Goal: Information Seeking & Learning: Learn about a topic

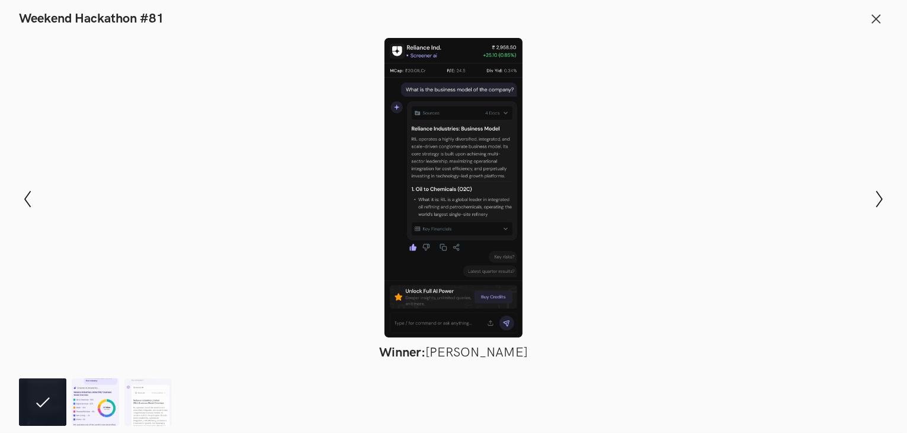
click at [95, 404] on img at bounding box center [95, 401] width 47 height 47
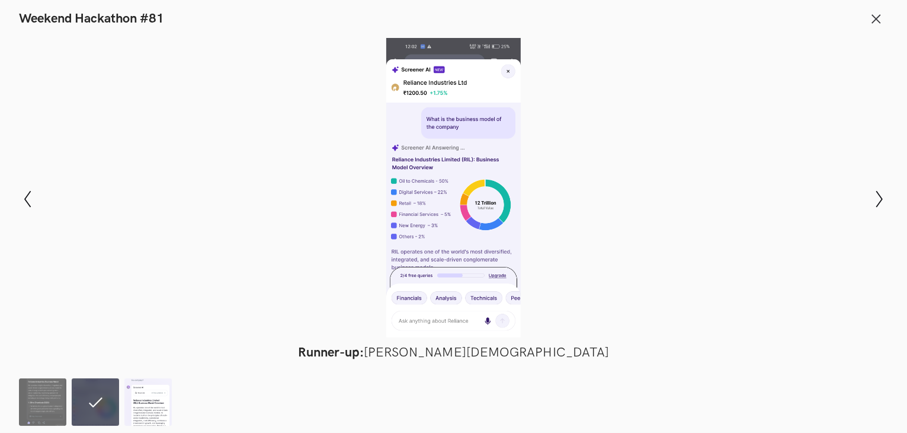
click at [149, 405] on img at bounding box center [147, 401] width 47 height 47
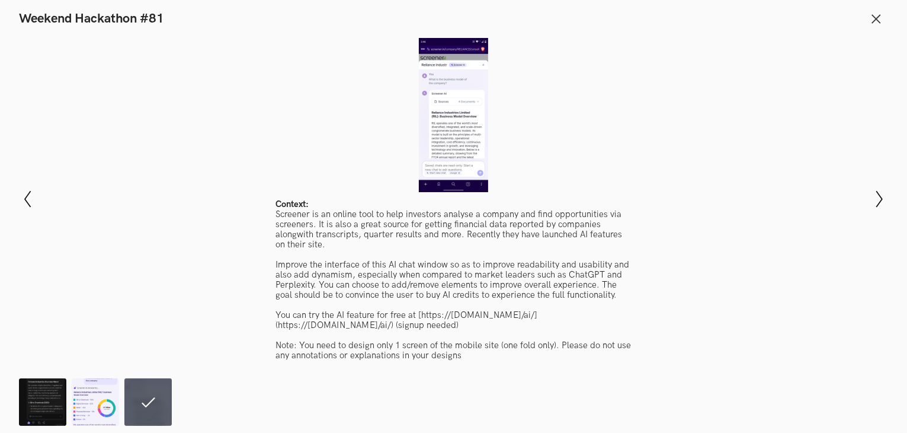
scroll to position [756, 0]
click at [875, 14] on icon at bounding box center [876, 18] width 13 height 13
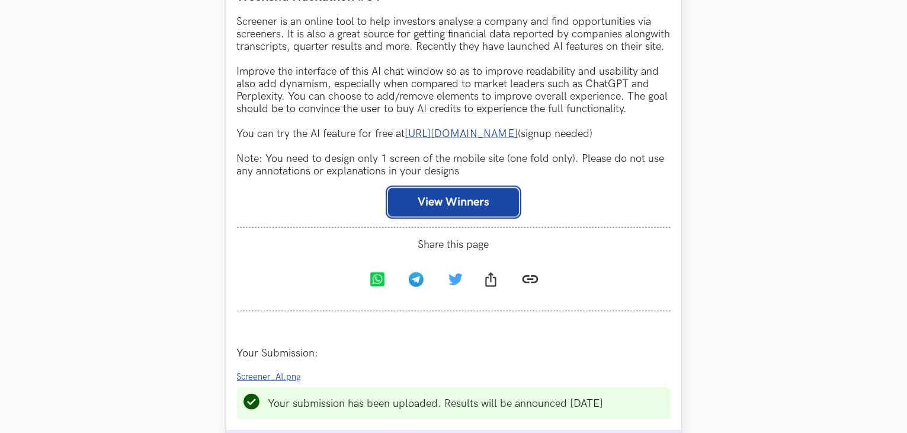
scroll to position [1125, 0]
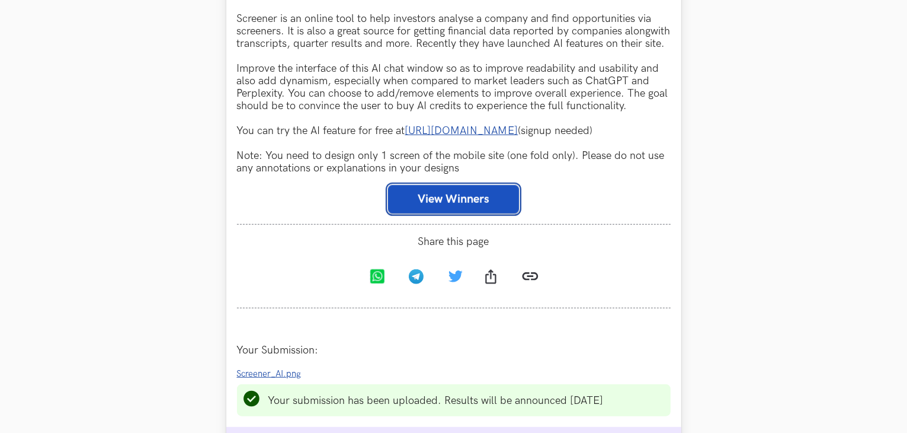
click at [471, 203] on button "View Winners" at bounding box center [453, 199] width 131 height 28
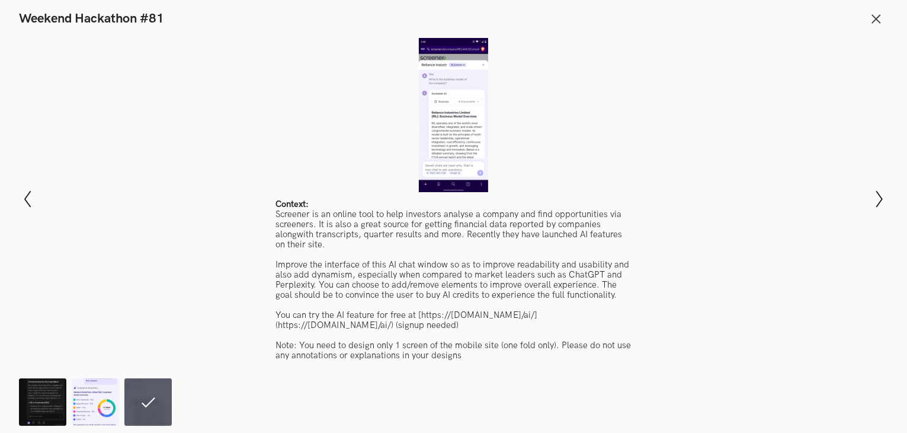
scroll to position [2036, 0]
click at [874, 19] on icon at bounding box center [876, 18] width 13 height 13
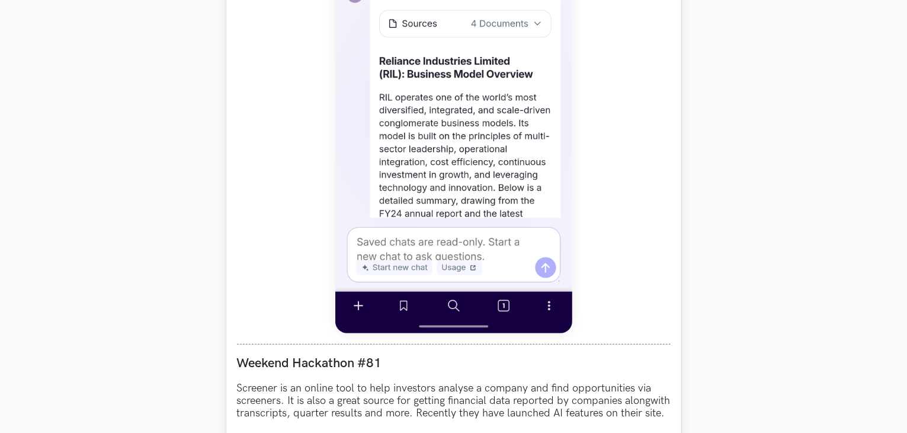
scroll to position [1135, 0]
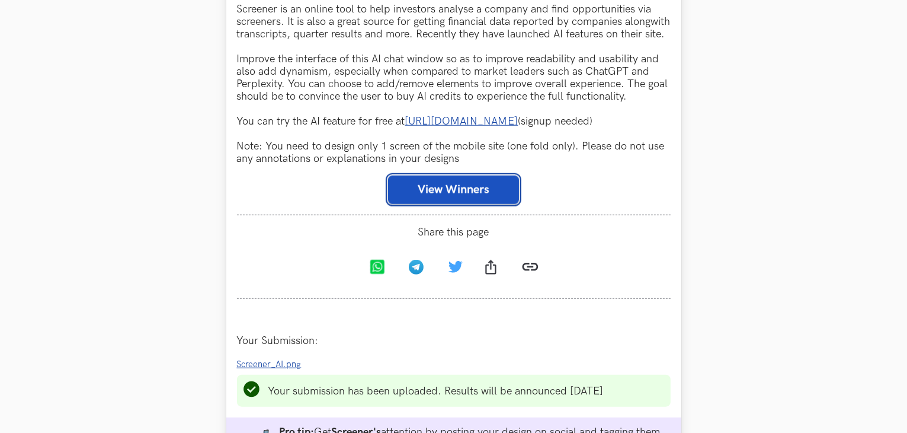
click at [427, 204] on button "View Winners" at bounding box center [453, 189] width 131 height 28
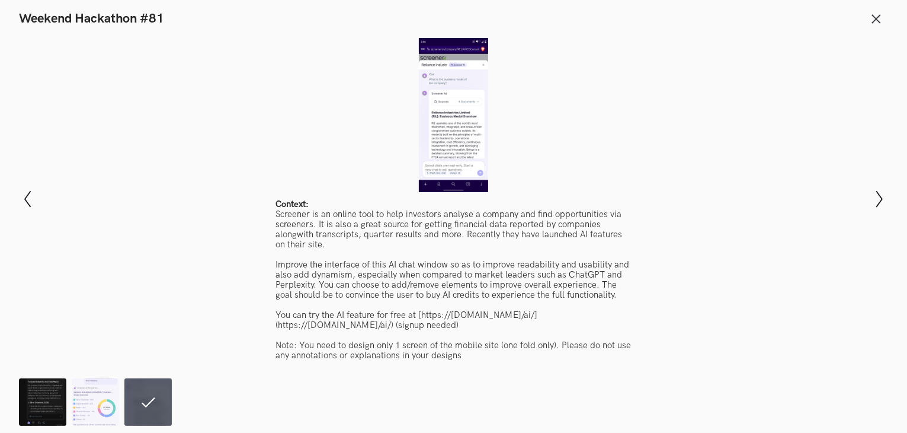
click at [47, 410] on img at bounding box center [42, 401] width 47 height 47
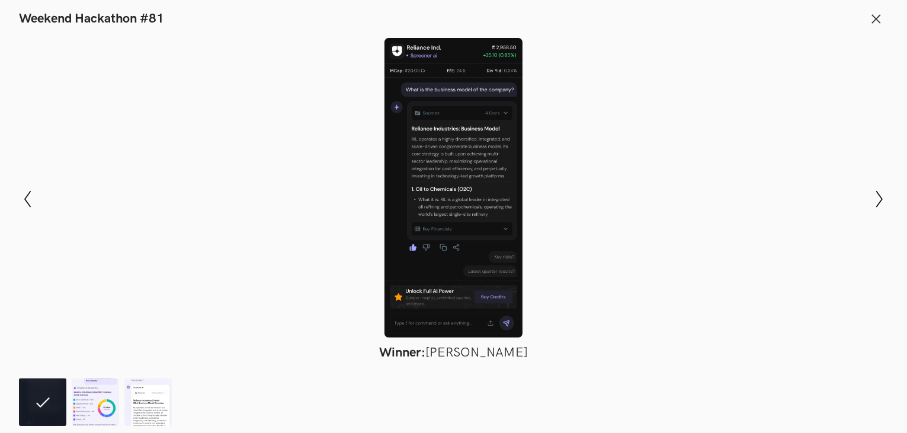
drag, startPoint x: 450, startPoint y: 150, endPoint x: 475, endPoint y: 118, distance: 40.5
click at [476, 118] on div at bounding box center [453, 187] width 821 height 299
click at [475, 175] on div at bounding box center [453, 187] width 821 height 299
drag, startPoint x: 422, startPoint y: 130, endPoint x: 402, endPoint y: 105, distance: 32.0
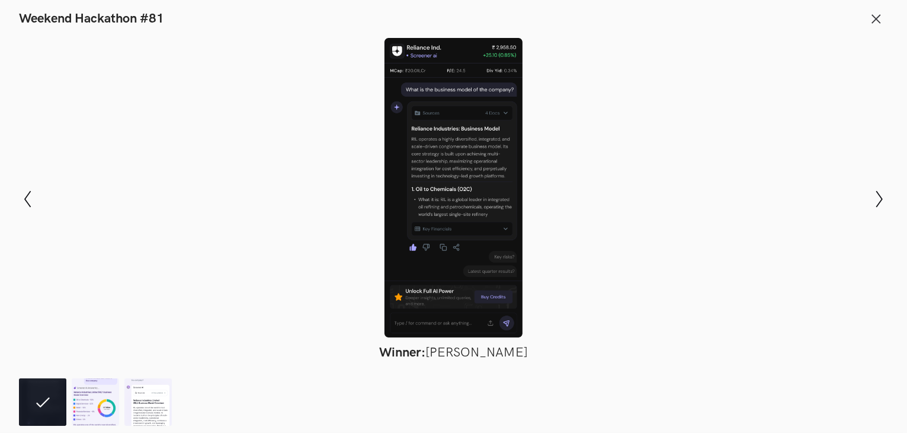
click at [402, 105] on div at bounding box center [453, 187] width 821 height 299
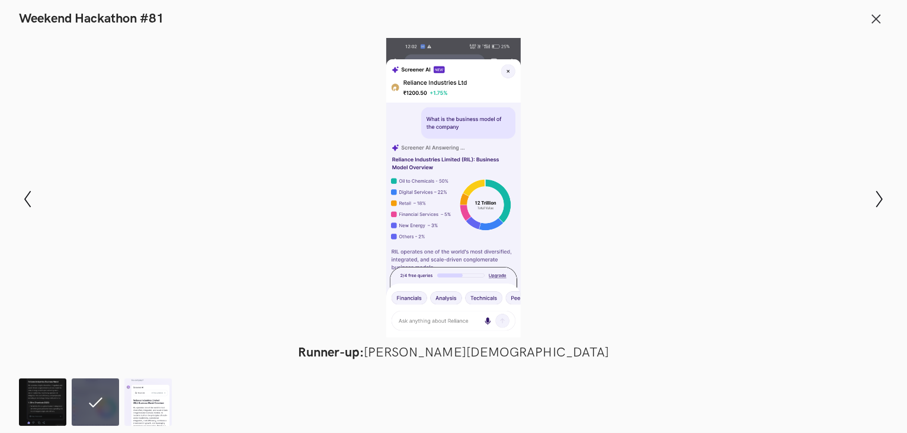
click at [439, 159] on div at bounding box center [453, 187] width 821 height 299
click at [39, 407] on img at bounding box center [42, 401] width 47 height 47
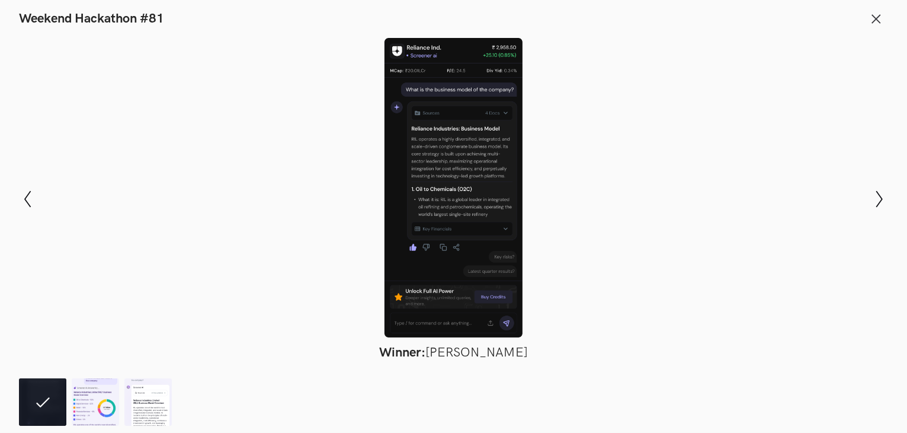
click at [72, 318] on div at bounding box center [453, 187] width 821 height 299
click at [82, 394] on img at bounding box center [95, 401] width 47 height 47
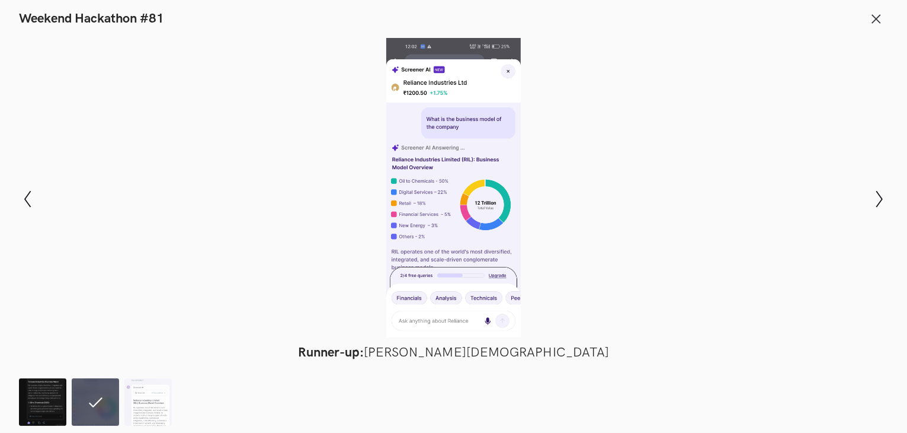
click at [60, 403] on img at bounding box center [42, 401] width 47 height 47
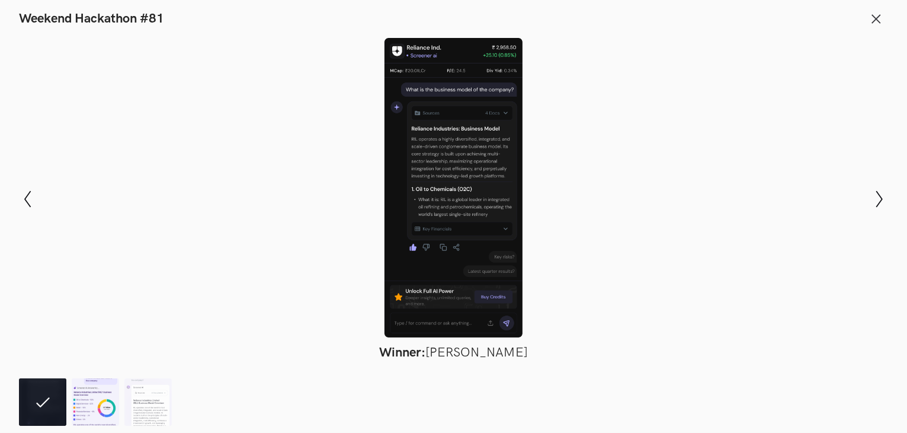
click at [114, 402] on img at bounding box center [95, 401] width 47 height 47
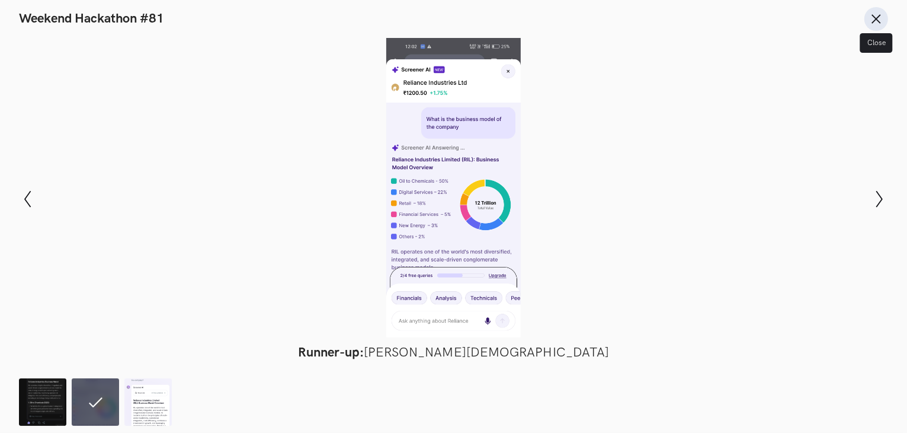
click at [871, 17] on icon at bounding box center [876, 18] width 13 height 13
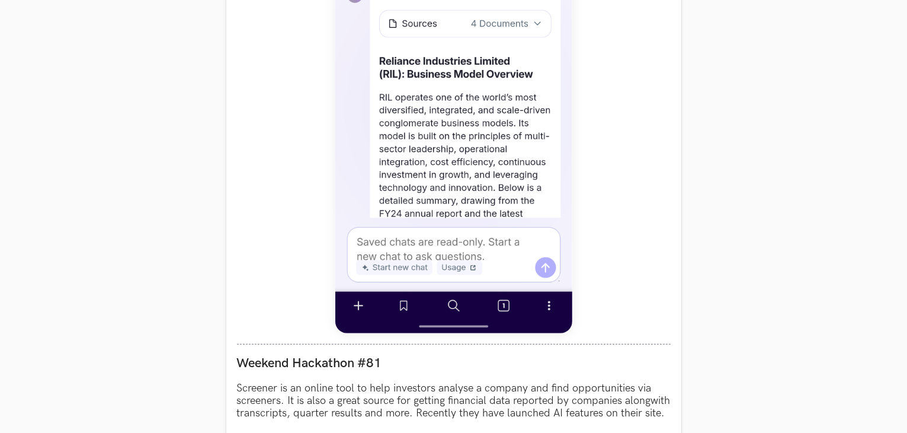
scroll to position [378, 0]
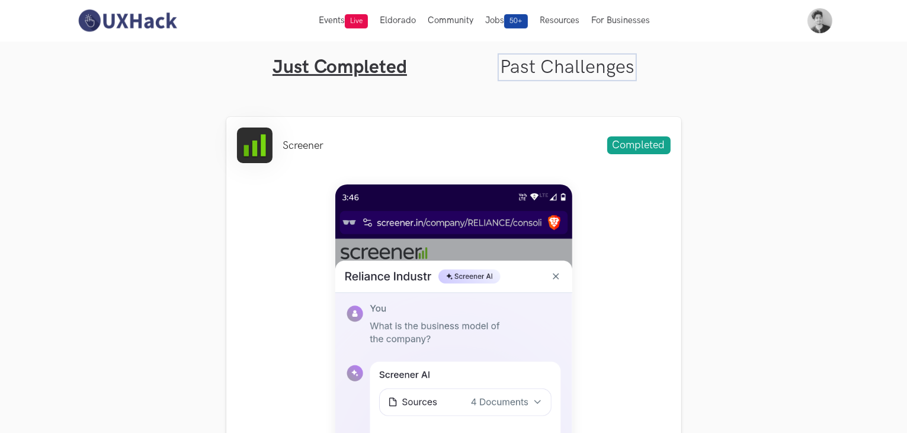
click at [535, 66] on link "Past Challenges" at bounding box center [567, 67] width 135 height 23
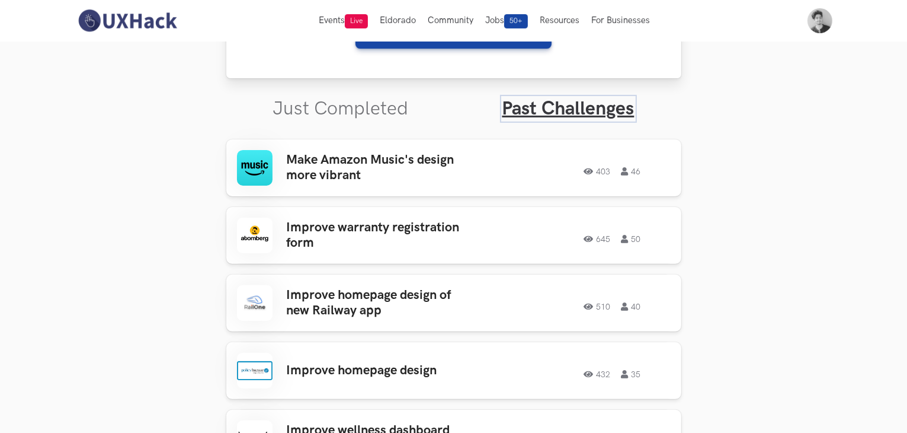
scroll to position [378, 0]
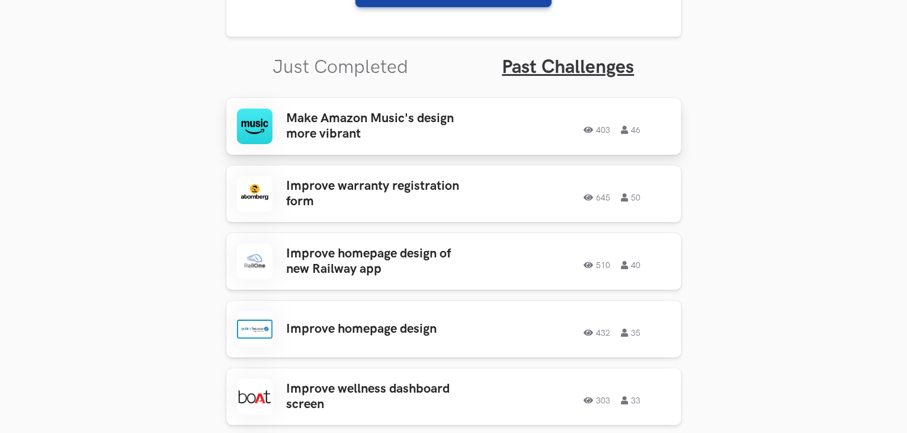
click at [548, 136] on div "Make Amazon Music's design more vibrant 403 46 403 46" at bounding box center [454, 126] width 434 height 36
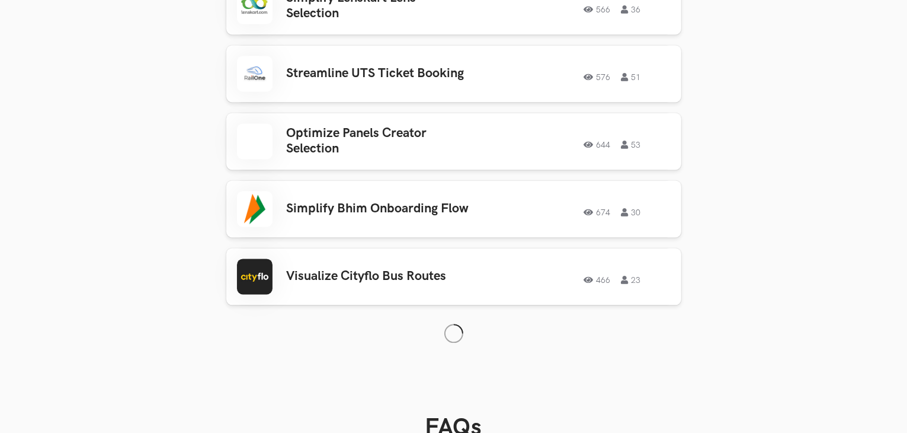
scroll to position [2554, 0]
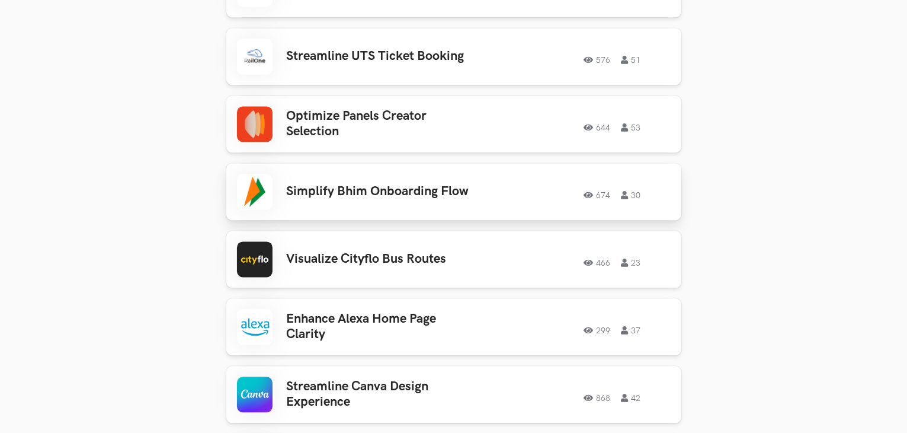
click at [410, 184] on h3 "Simplify Bhim Onboarding Flow" at bounding box center [379, 191] width 185 height 15
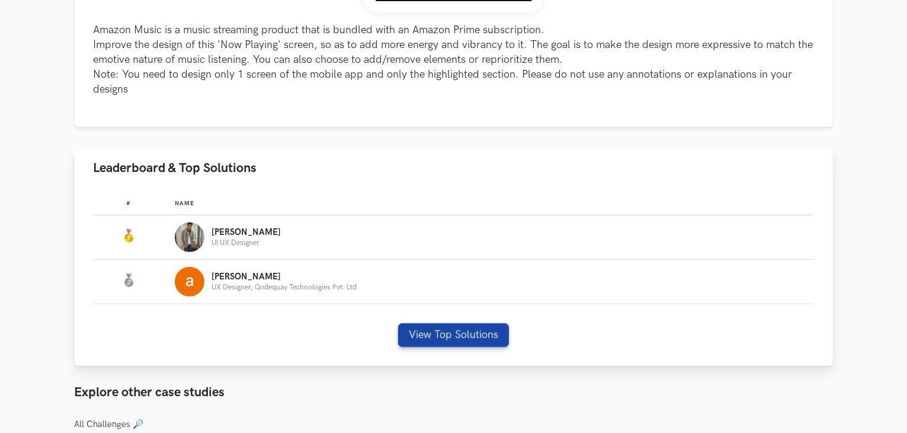
scroll to position [536, 0]
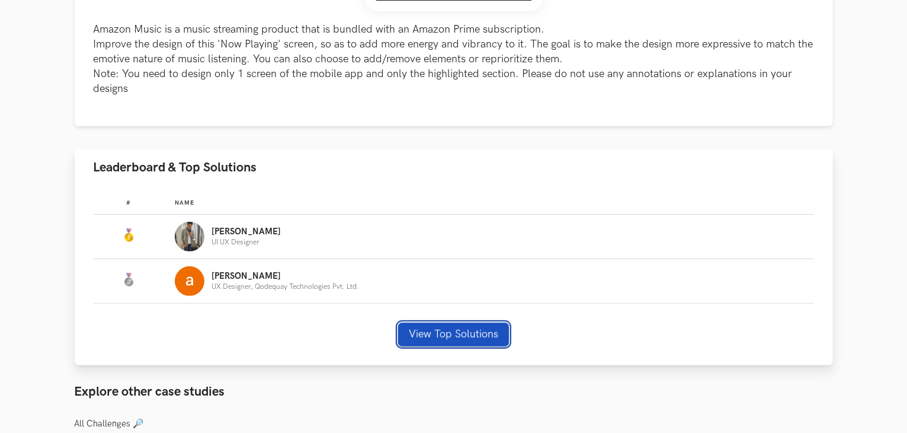
click at [426, 325] on button "View Top Solutions" at bounding box center [453, 334] width 111 height 24
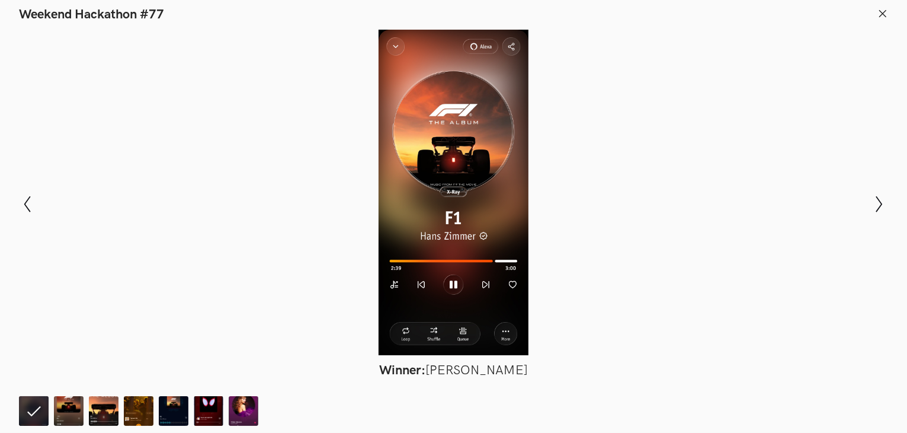
scroll to position [606, 0]
click at [875, 210] on icon "Show next slide" at bounding box center [879, 204] width 17 height 17
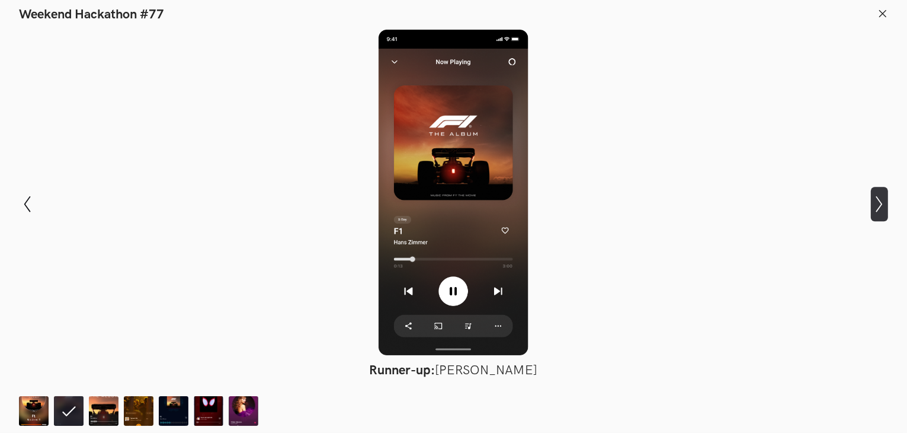
click at [875, 210] on icon "Show next slide" at bounding box center [879, 204] width 17 height 17
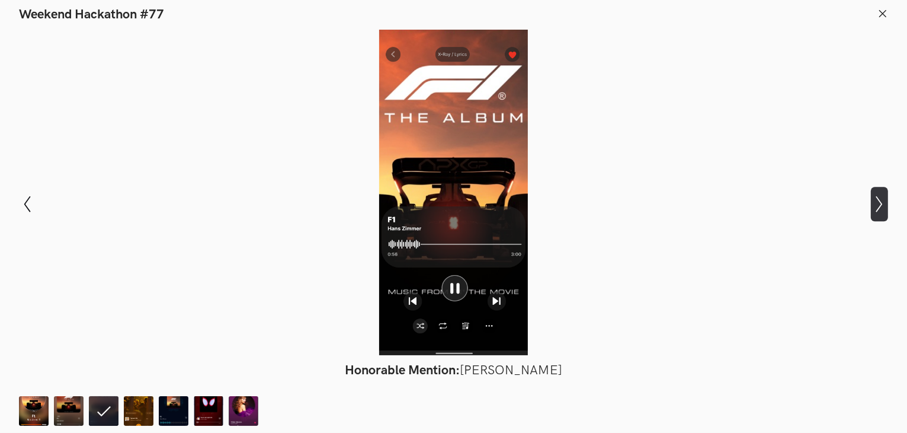
click at [875, 210] on icon "Show next slide" at bounding box center [879, 204] width 17 height 17
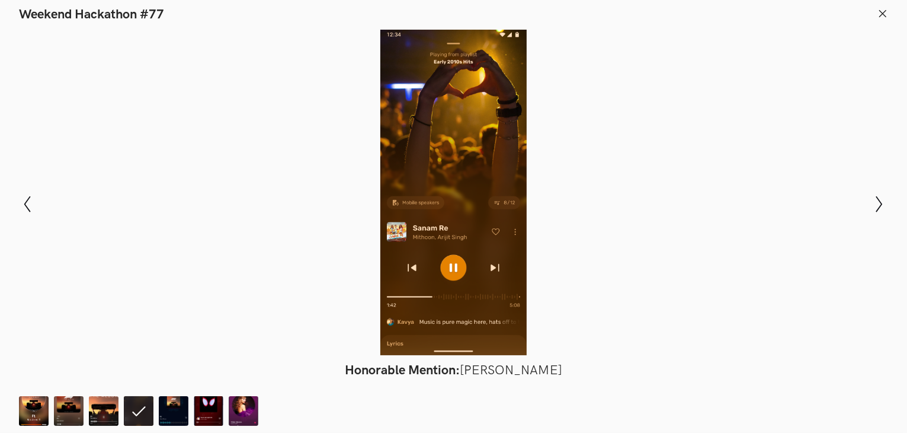
click at [47, 193] on div at bounding box center [453, 192] width 821 height 325
click at [25, 199] on icon "Show previous slide" at bounding box center [27, 204] width 17 height 17
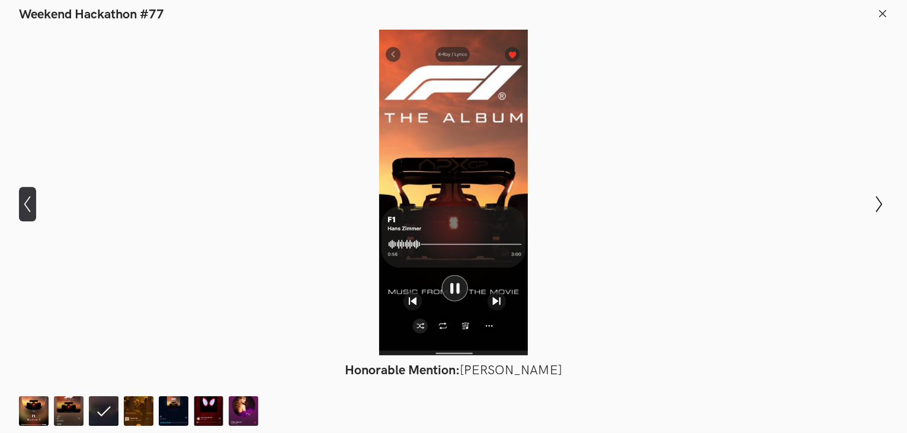
click at [25, 199] on icon "Show previous slide" at bounding box center [27, 204] width 17 height 17
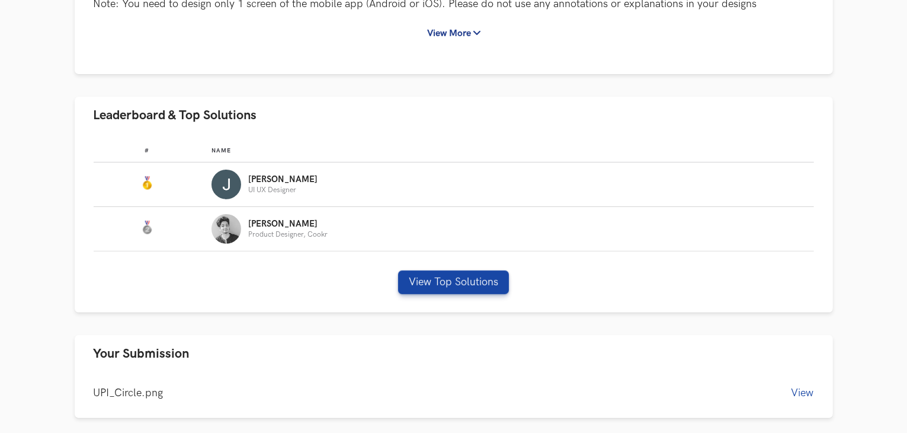
scroll to position [343, 0]
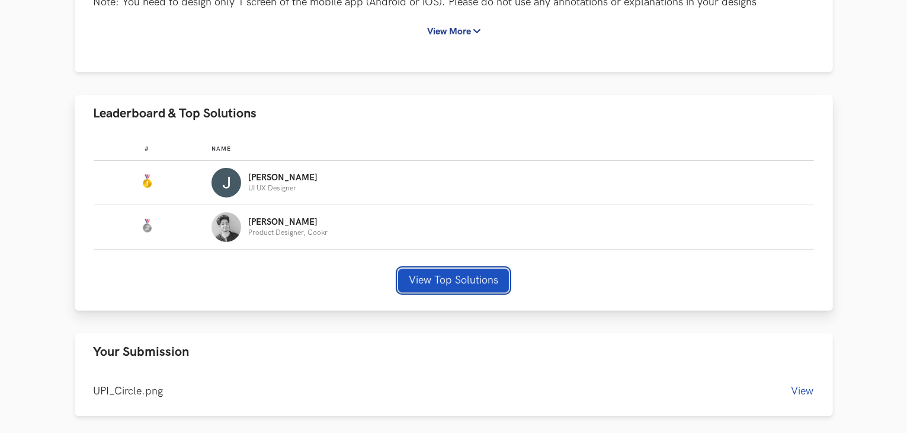
click at [418, 274] on button "View Top Solutions" at bounding box center [453, 280] width 111 height 24
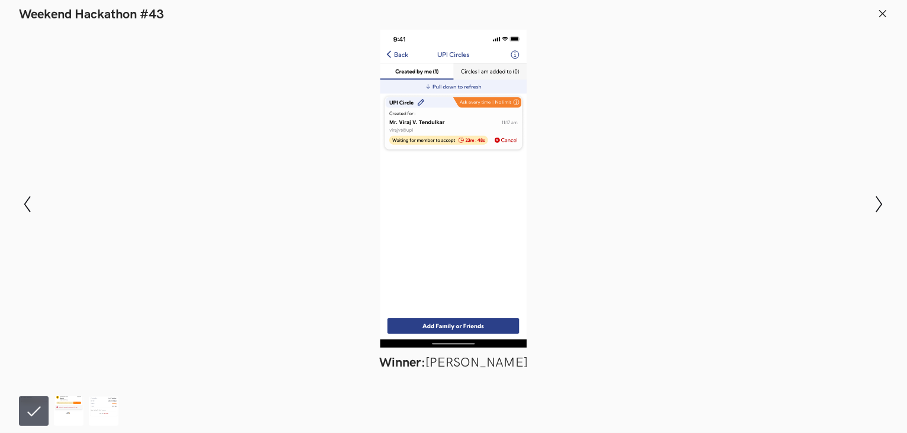
scroll to position [410, 0]
click at [882, 12] on line at bounding box center [883, 13] width 7 height 7
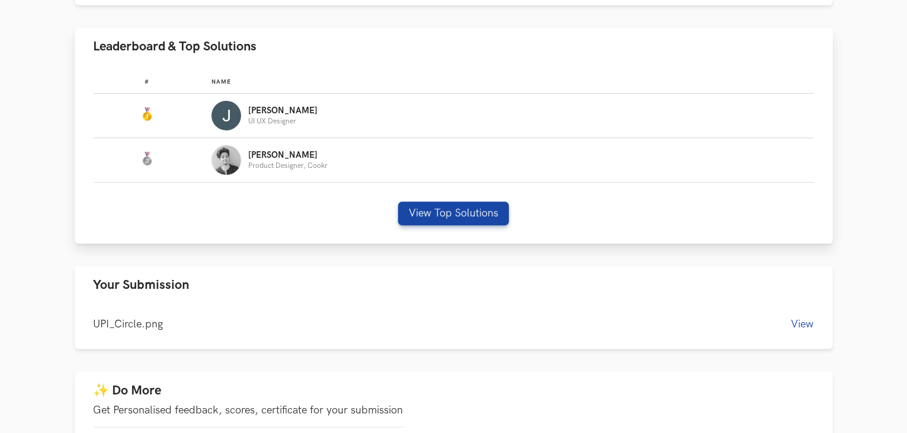
click at [223, 163] on img "Leaderboard" at bounding box center [227, 160] width 30 height 30
click at [256, 152] on p "[PERSON_NAME]" at bounding box center [287, 155] width 79 height 9
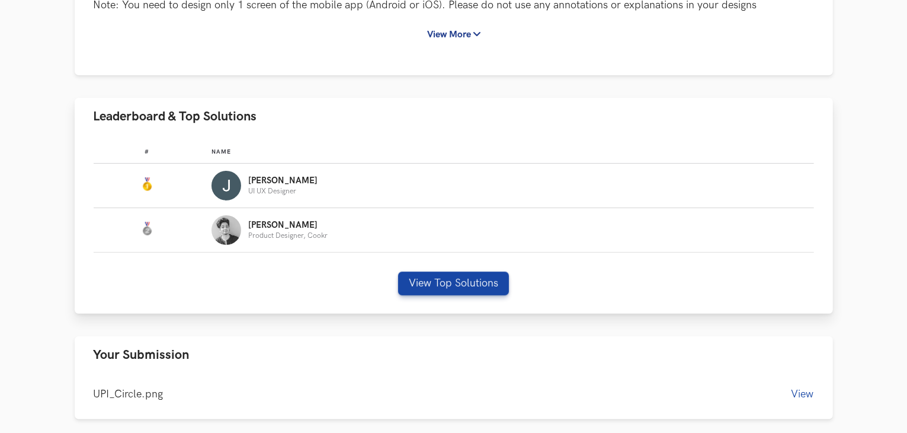
scroll to position [339, 0]
click at [282, 191] on p "UI UX Designer" at bounding box center [282, 192] width 69 height 8
click at [282, 228] on p "[PERSON_NAME]" at bounding box center [287, 226] width 79 height 9
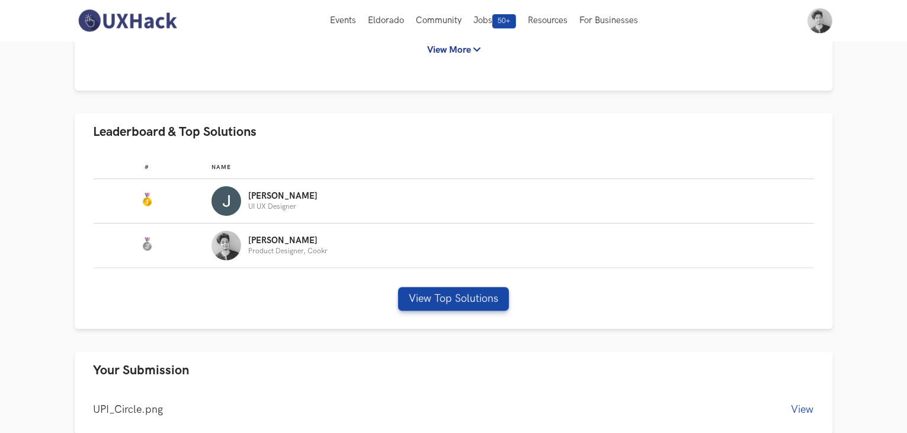
scroll to position [0, 0]
